Goal: Information Seeking & Learning: Learn about a topic

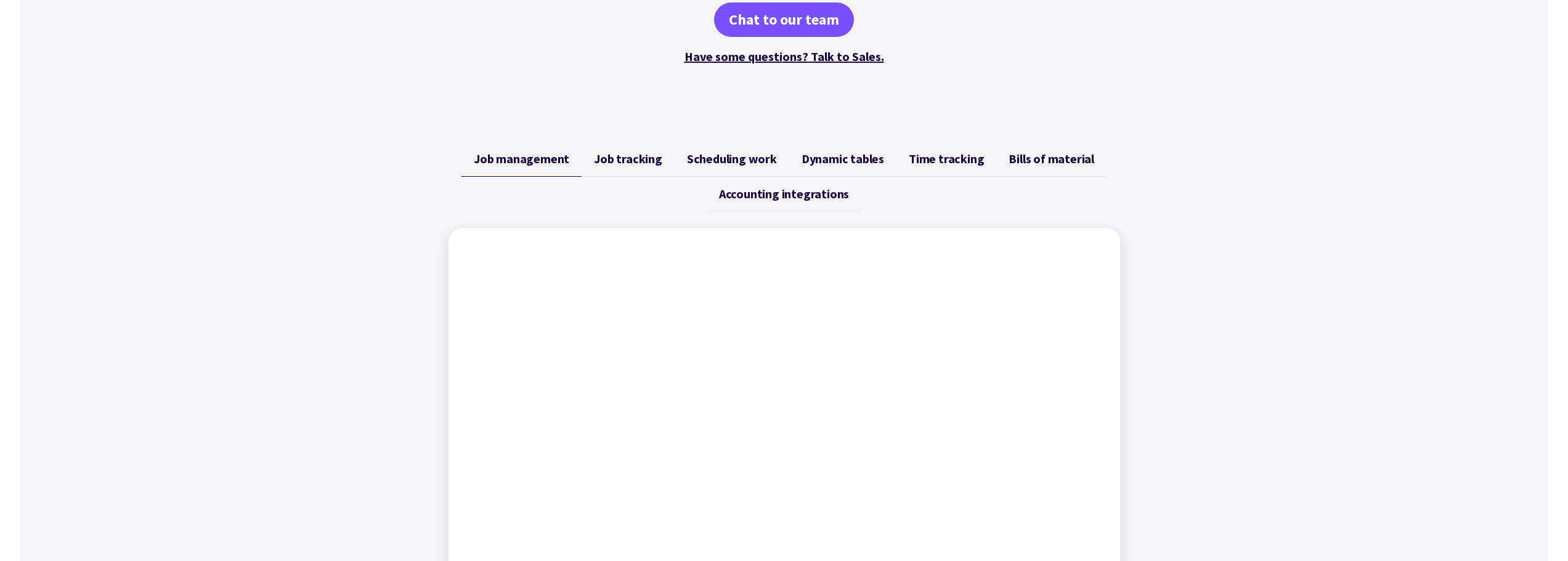
scroll to position [370, 0]
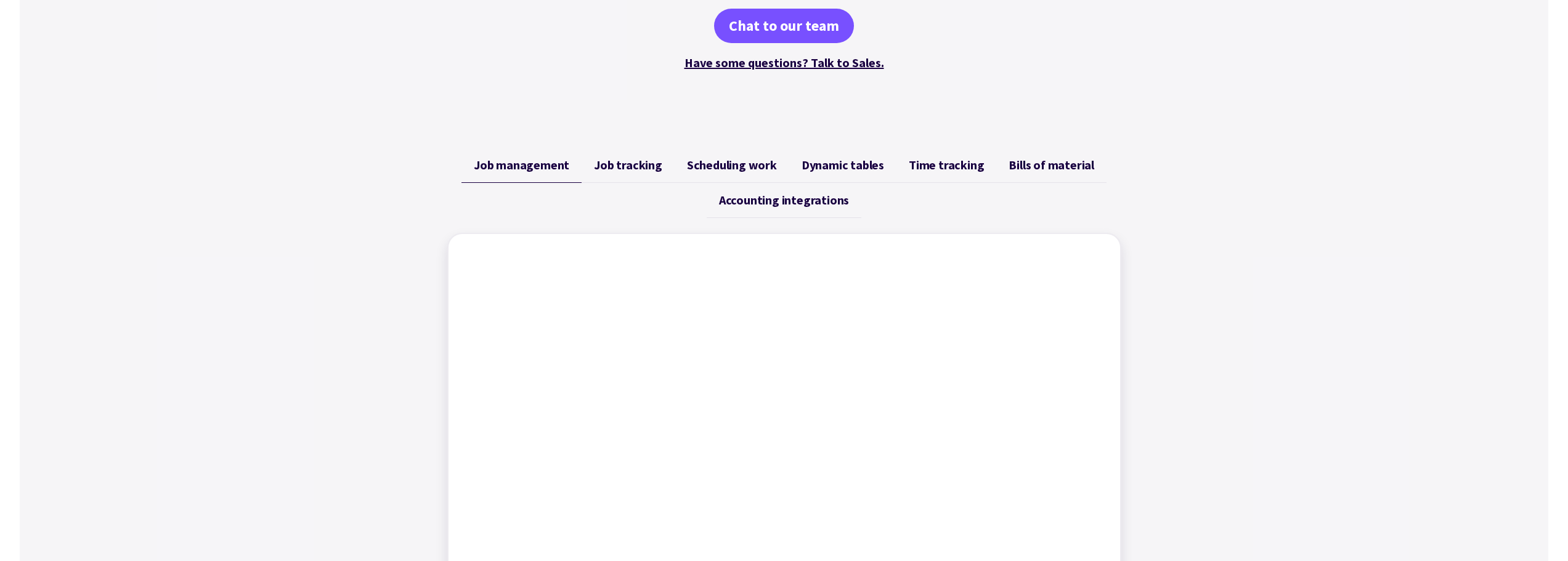
click at [635, 164] on span "Job tracking" at bounding box center [628, 165] width 68 height 15
click at [723, 169] on span "Scheduling work" at bounding box center [732, 165] width 90 height 15
click at [1053, 161] on span "Bills of material" at bounding box center [1052, 165] width 86 height 15
click at [947, 163] on span "Time tracking" at bounding box center [946, 165] width 75 height 15
click at [813, 195] on span "Accounting integrations" at bounding box center [784, 200] width 130 height 15
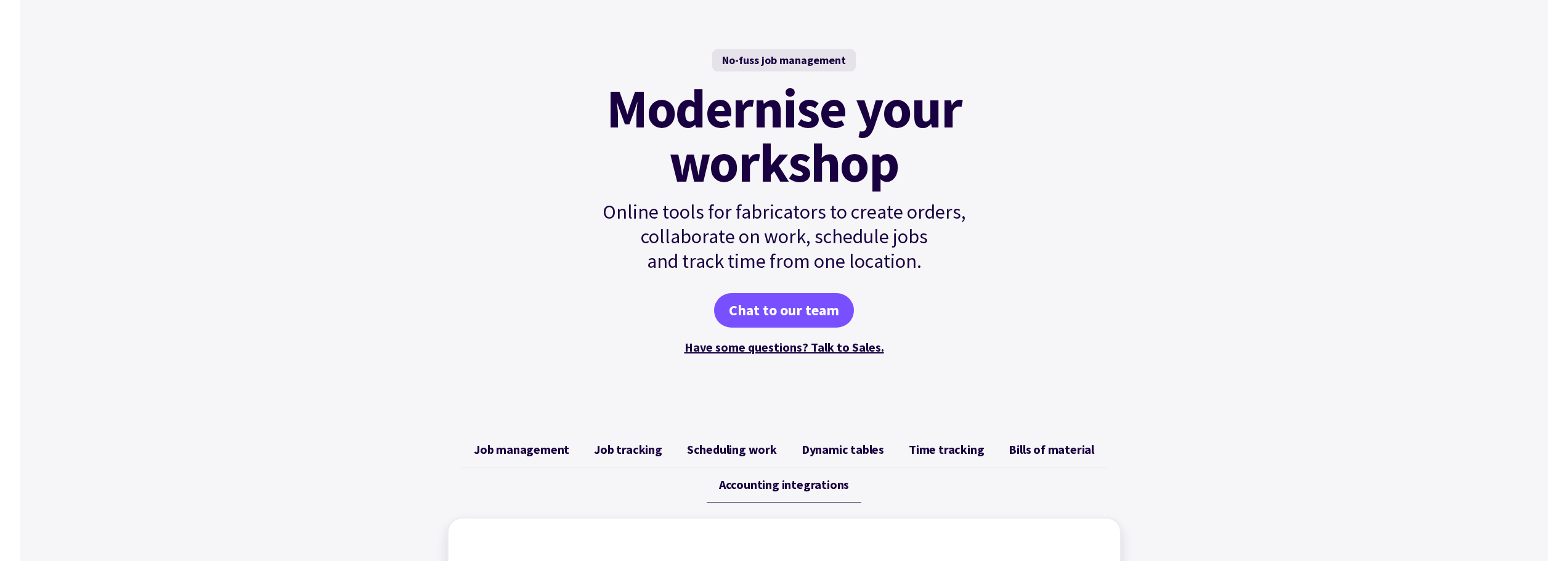
scroll to position [0, 0]
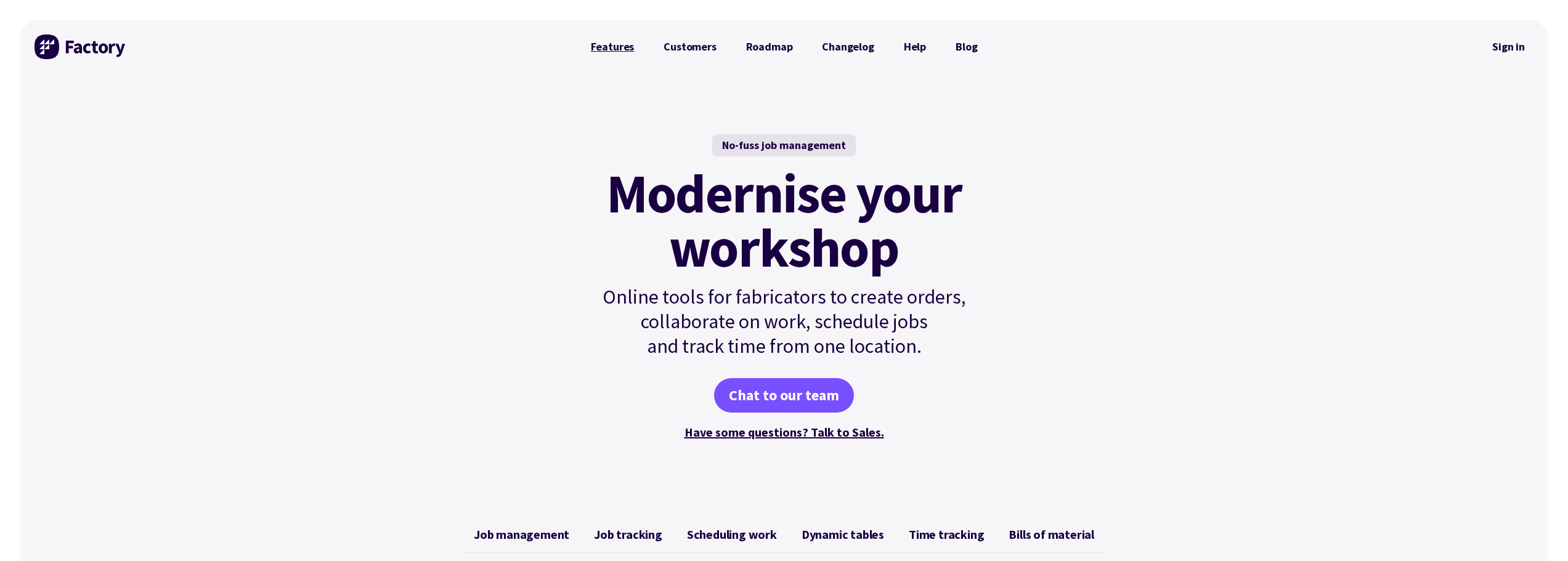
click at [612, 50] on link "Features" at bounding box center [613, 46] width 73 height 25
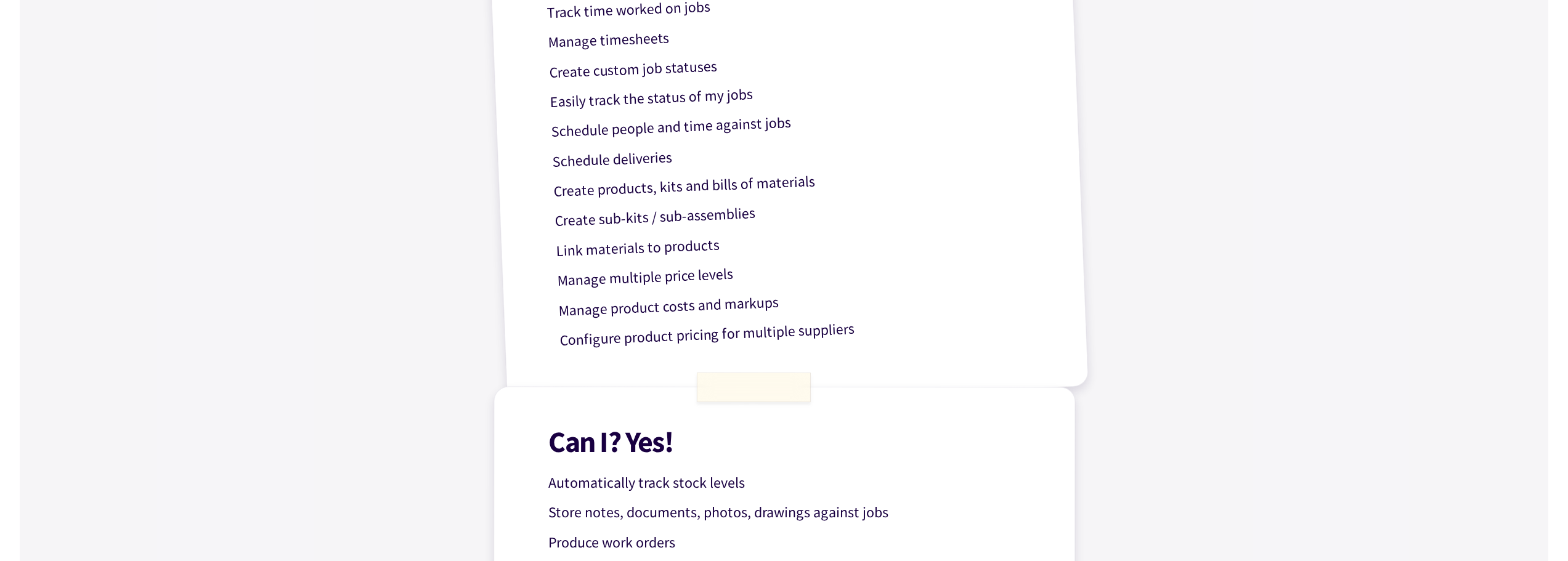
scroll to position [678, 0]
